Goal: Information Seeking & Learning: Learn about a topic

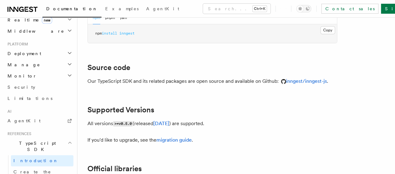
scroll to position [312, 0]
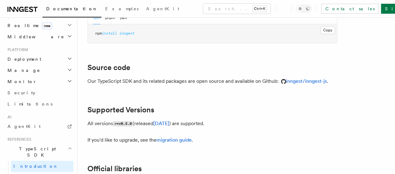
click at [34, 146] on span "TypeScript SDK" at bounding box center [36, 152] width 62 height 12
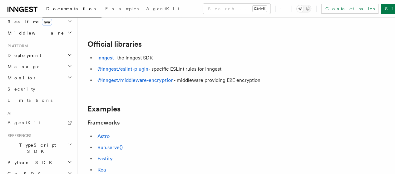
scroll to position [306, 0]
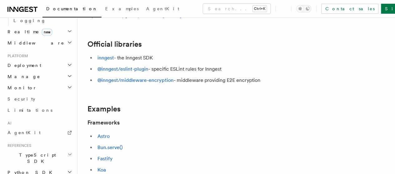
click at [21, 152] on span "TypeScript SDK" at bounding box center [36, 158] width 62 height 12
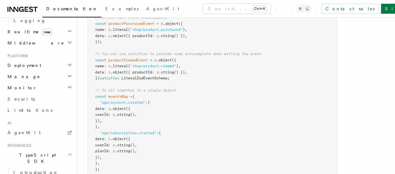
scroll to position [531, 0]
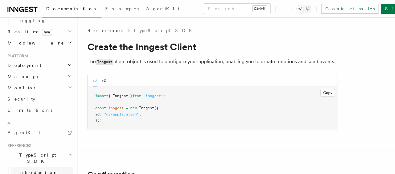
click at [40, 167] on link "Introduction" at bounding box center [42, 172] width 62 height 11
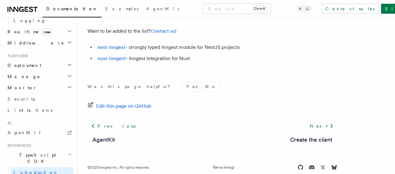
scroll to position [516, 0]
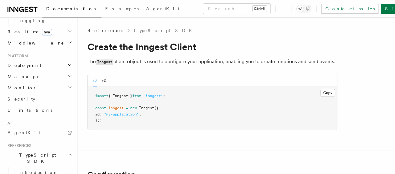
click at [303, 107] on pre "import { Inngest } from "inngest" ; const inngest = new Inngest ({ id : "my-app…" at bounding box center [212, 108] width 249 height 43
click at [320, 97] on button "Copy Copied" at bounding box center [327, 93] width 15 height 8
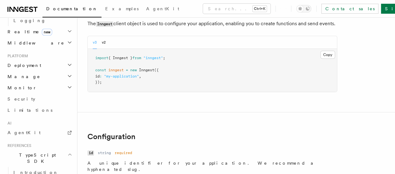
scroll to position [125, 0]
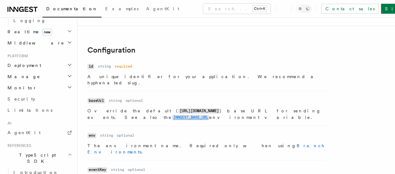
click at [209, 115] on code "INNGEST_BASE_URL" at bounding box center [190, 117] width 37 height 5
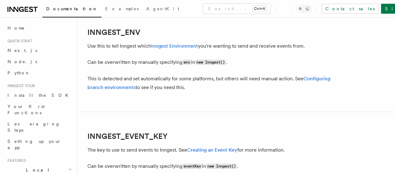
scroll to position [619, 0]
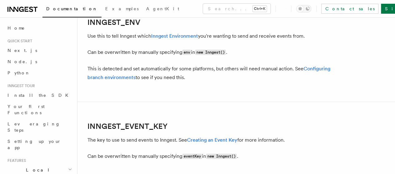
click at [179, 58] on article "References TypeScript SDK Using the SDK Environment Variables You can set envir…" at bounding box center [235, 145] width 297 height 1472
click at [180, 39] on link "Inngest Environment" at bounding box center [174, 36] width 47 height 6
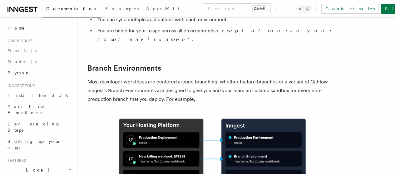
scroll to position [281, 0]
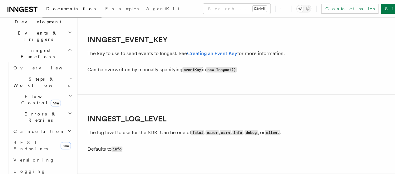
scroll to position [156, 0]
click at [41, 139] on span "REST Endpoints" at bounding box center [35, 145] width 45 height 12
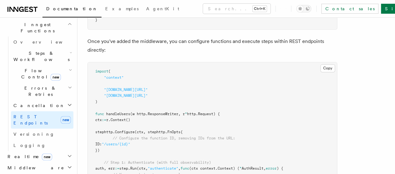
scroll to position [219, 0]
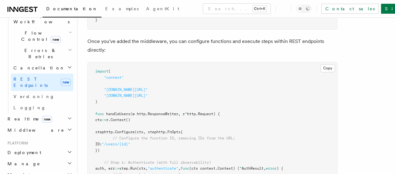
click at [48, 125] on h2 "Middleware" at bounding box center [39, 130] width 68 height 11
click at [39, 136] on link "Overview" at bounding box center [42, 141] width 62 height 11
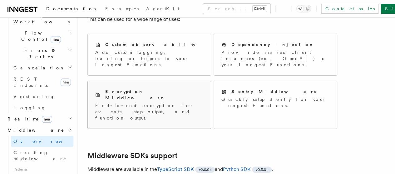
scroll to position [31, 0]
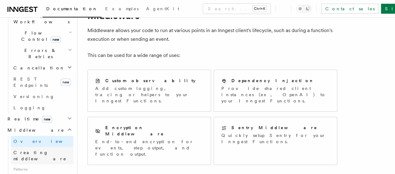
click at [45, 150] on span "Creating middleware" at bounding box center [39, 155] width 53 height 11
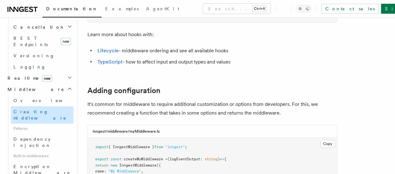
scroll to position [250, 0]
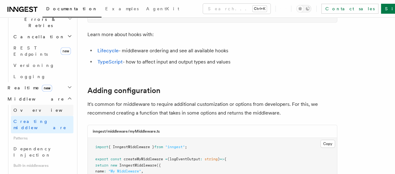
click at [38, 105] on link "Overview" at bounding box center [42, 110] width 62 height 11
